Goal: Find specific page/section: Find specific page/section

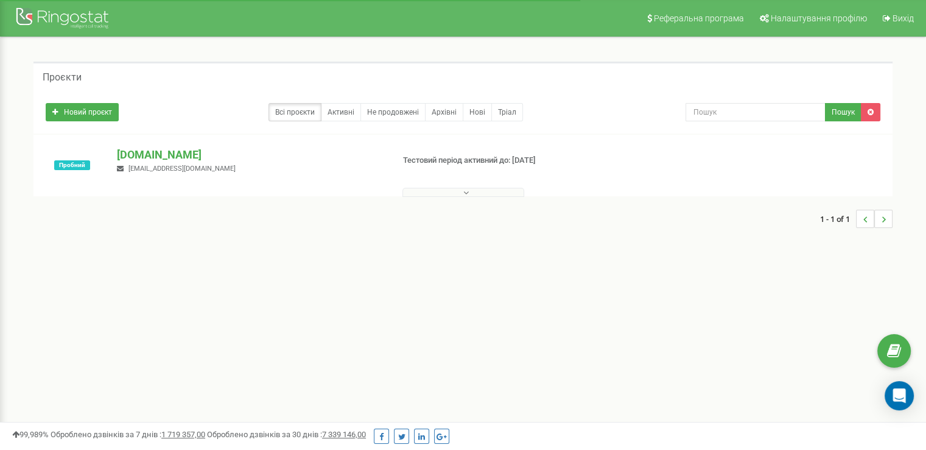
click at [462, 194] on button at bounding box center [464, 192] width 122 height 9
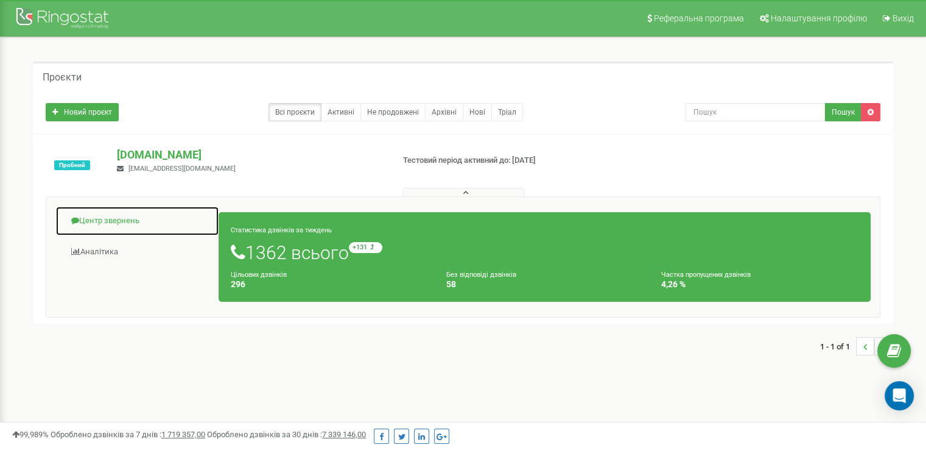
click at [115, 224] on link "Центр звернень" at bounding box center [137, 221] width 164 height 30
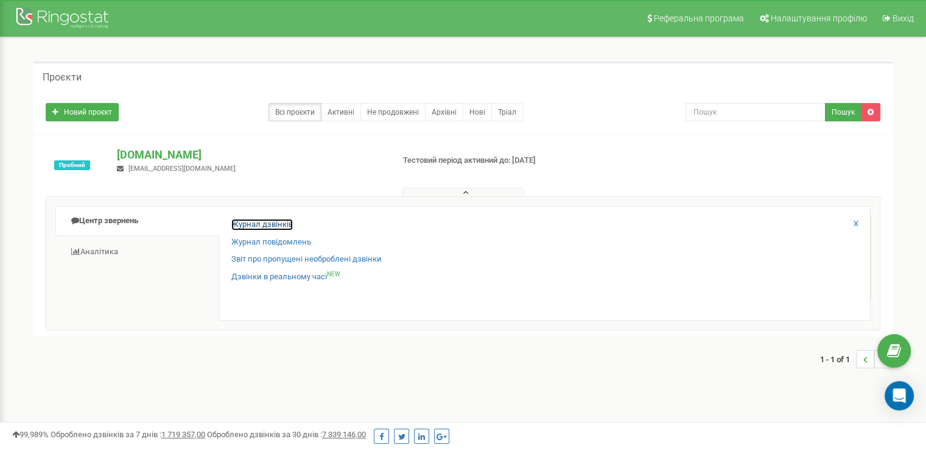
click at [245, 226] on link "Журнал дзвінків" at bounding box center [262, 225] width 62 height 12
click at [277, 223] on link "Журнал дзвінків" at bounding box center [262, 225] width 62 height 12
